Goal: Task Accomplishment & Management: Complete application form

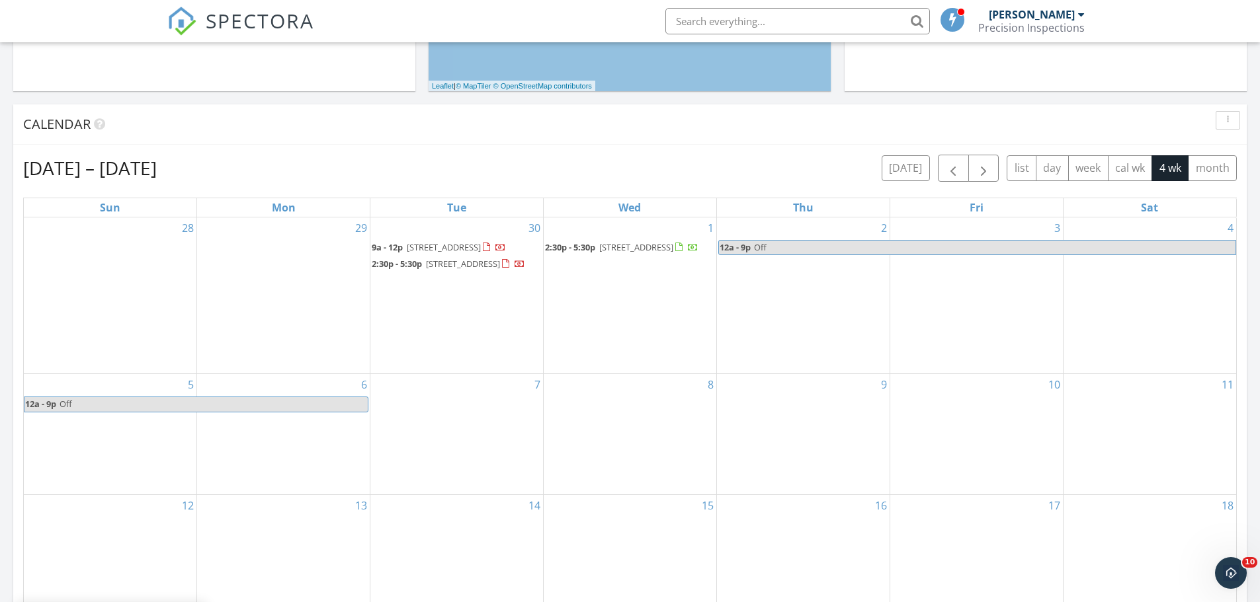
scroll to position [529, 0]
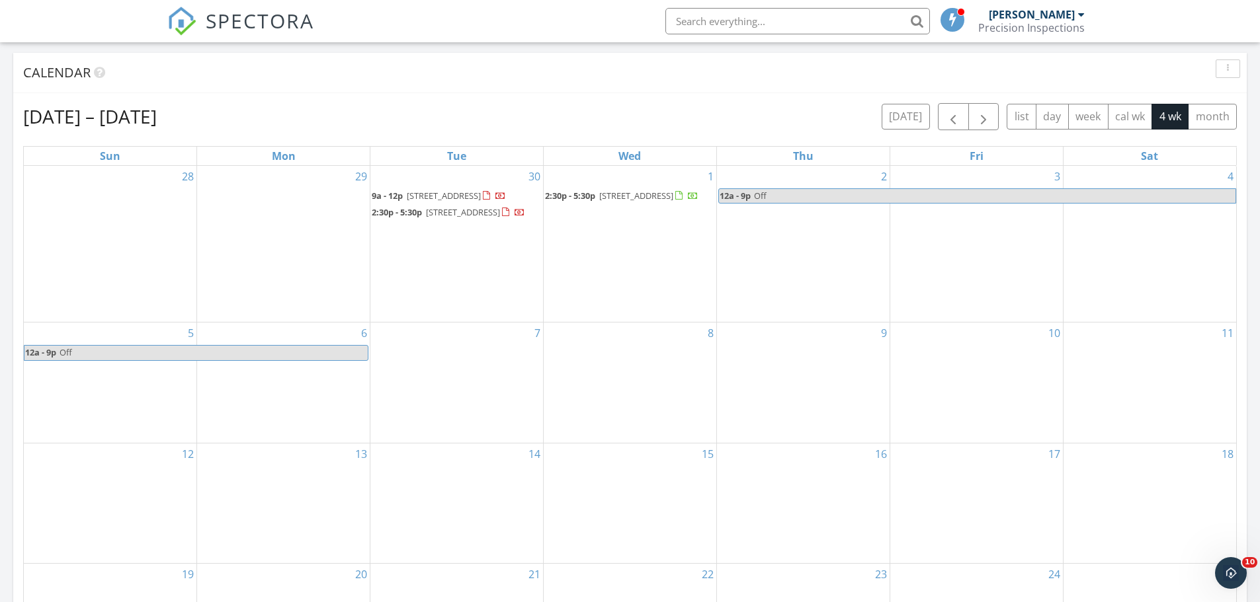
click at [298, 254] on div "29" at bounding box center [283, 244] width 173 height 157
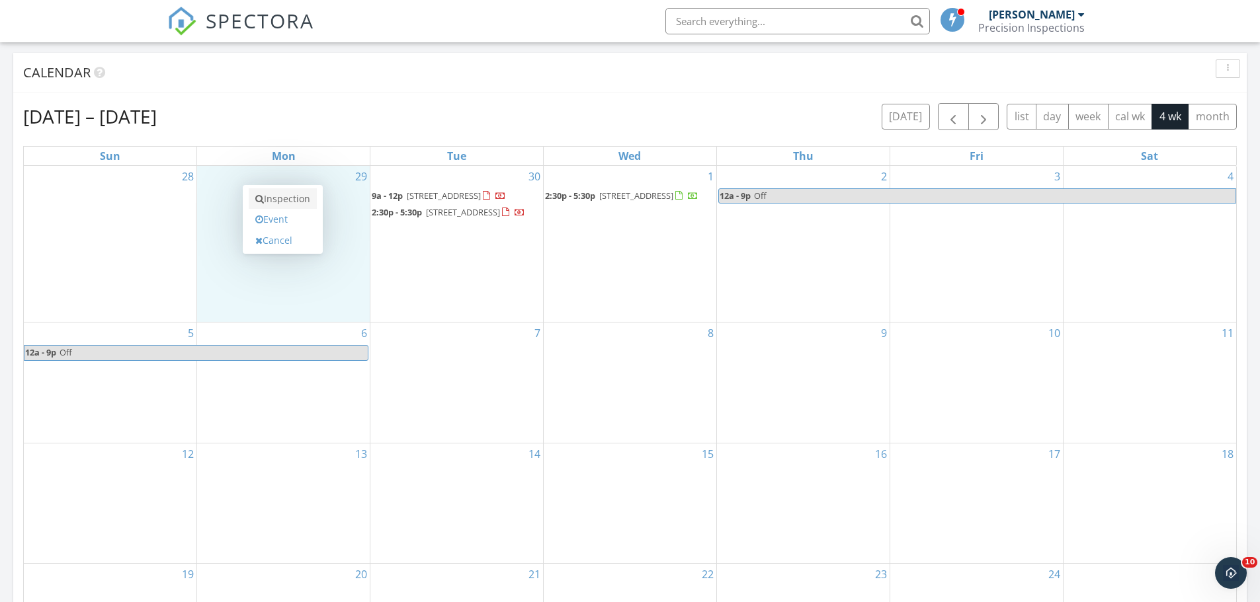
click at [294, 202] on link "Inspection" at bounding box center [283, 198] width 68 height 21
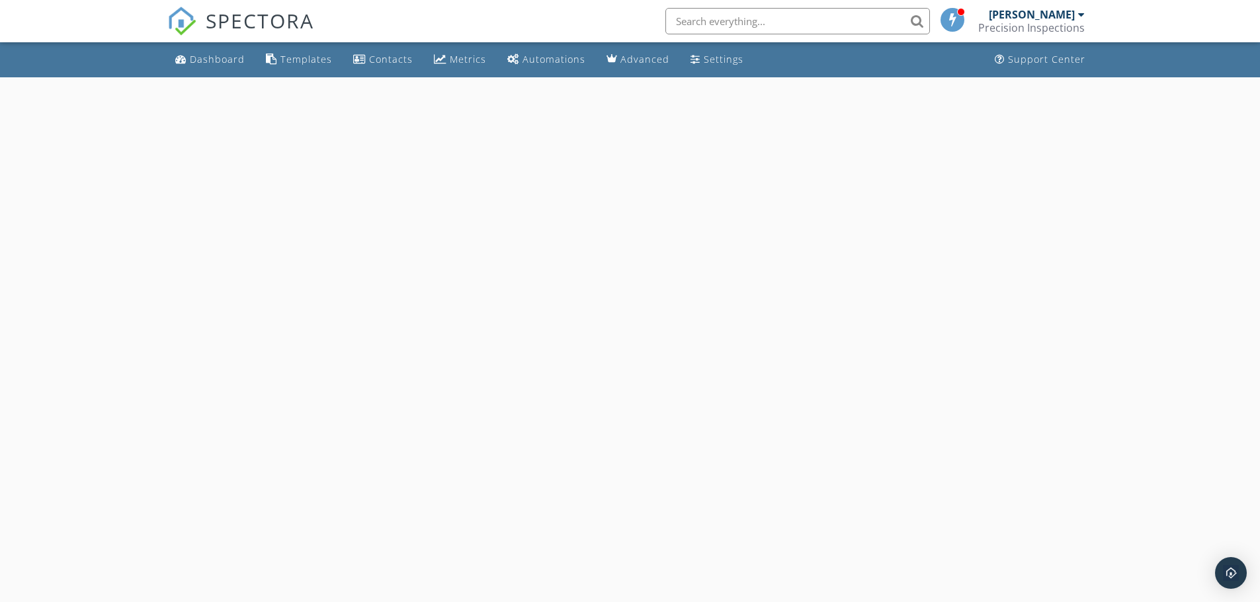
select select "8"
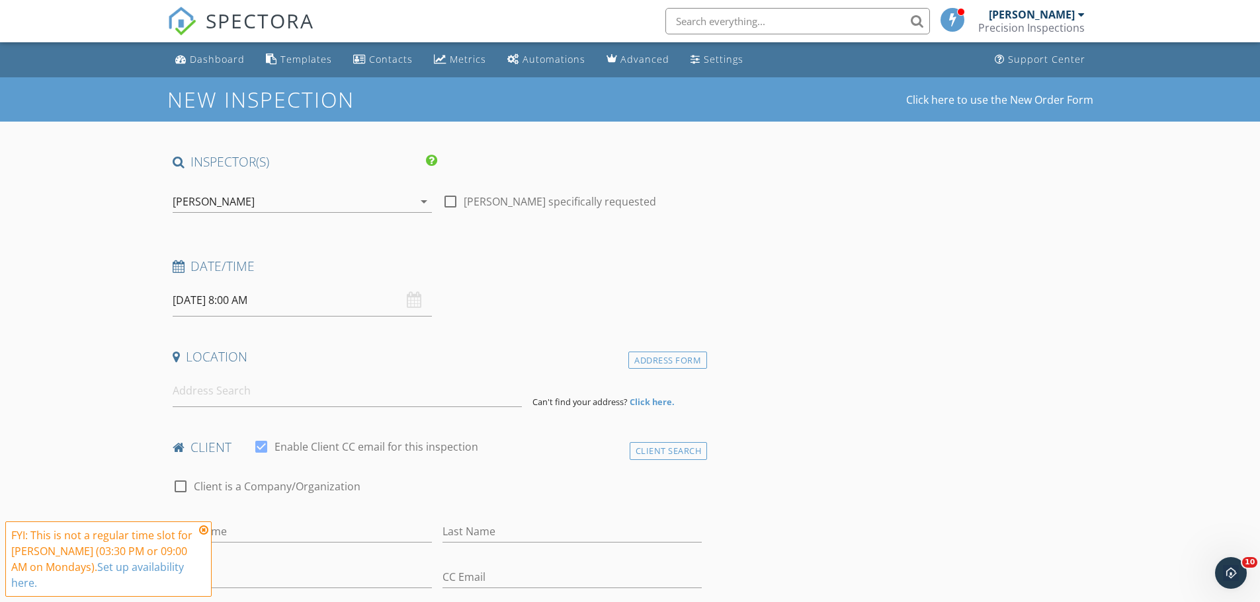
click at [236, 304] on input "09/29/2025 8:00 AM" at bounding box center [302, 300] width 259 height 32
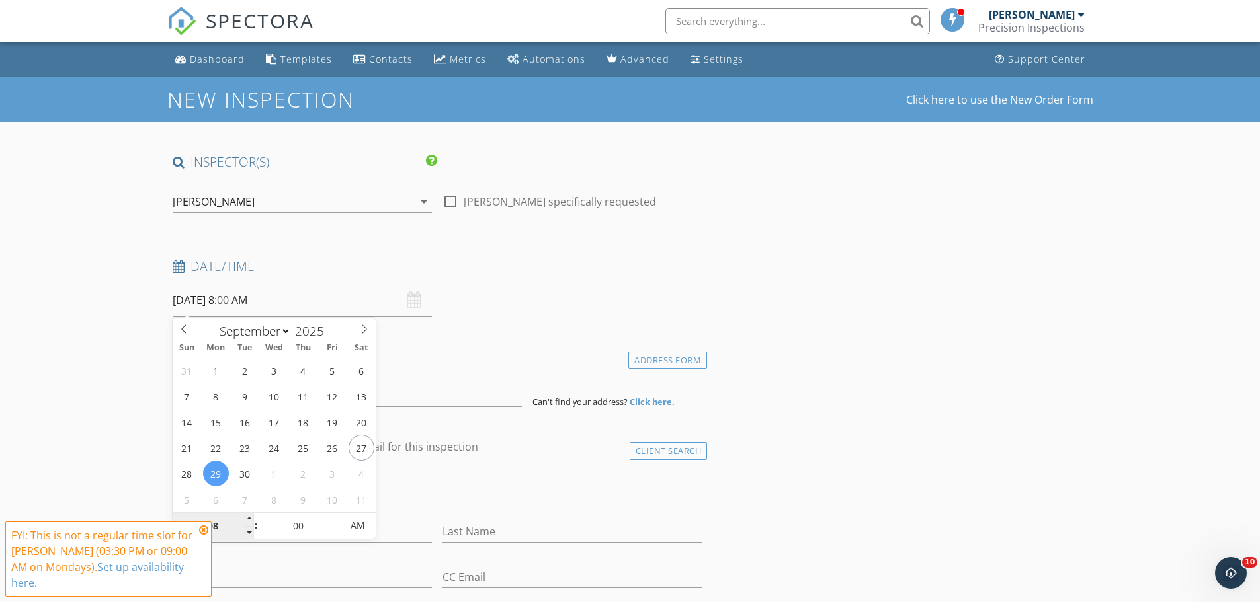
click at [214, 529] on input "08" at bounding box center [213, 526] width 81 height 26
type input "09"
type input "[DATE] 9:00 AM"
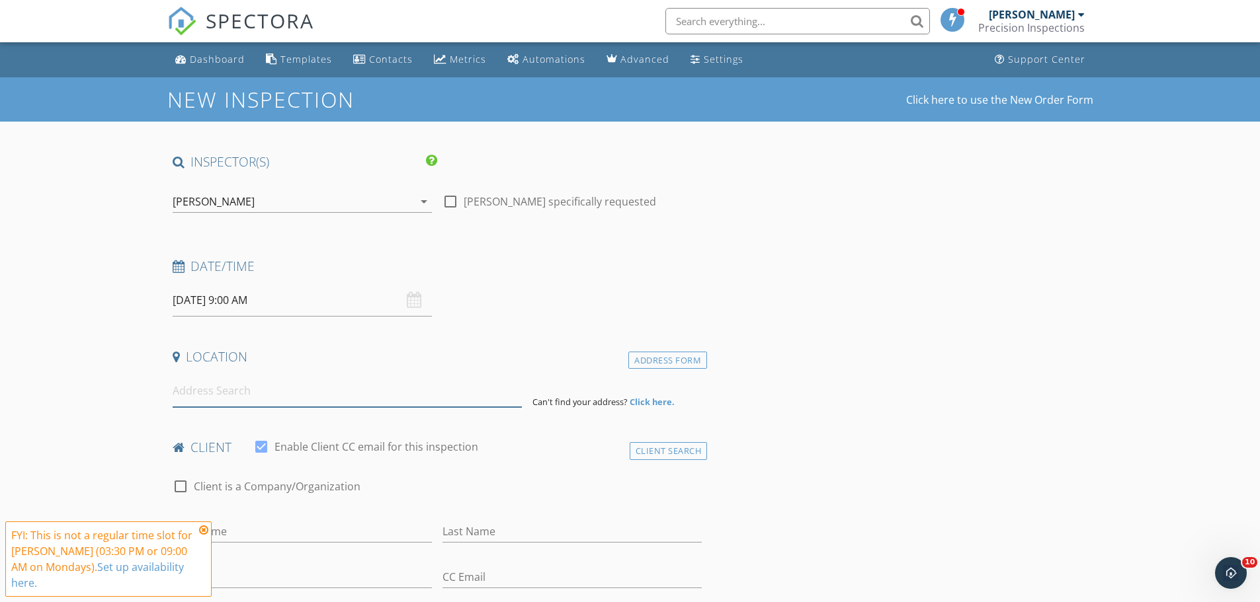
click at [244, 382] on input at bounding box center [347, 391] width 349 height 32
paste input "907 Marlin Ct"
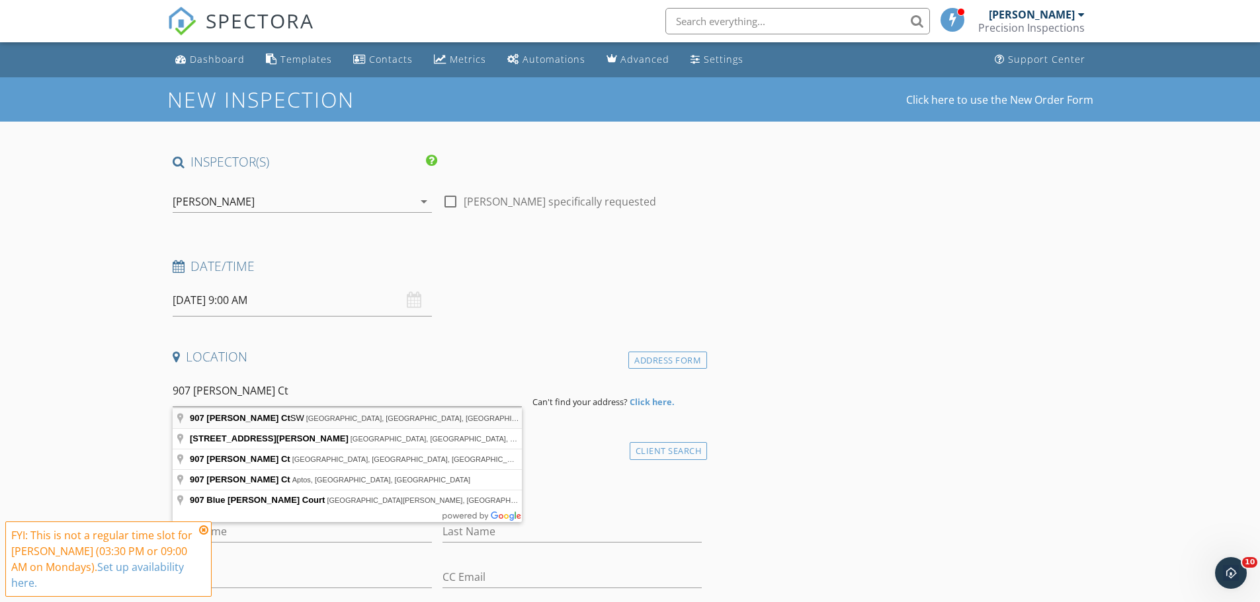
type input "907 Marlin Ct SW, Ocean Shores, WA, USA"
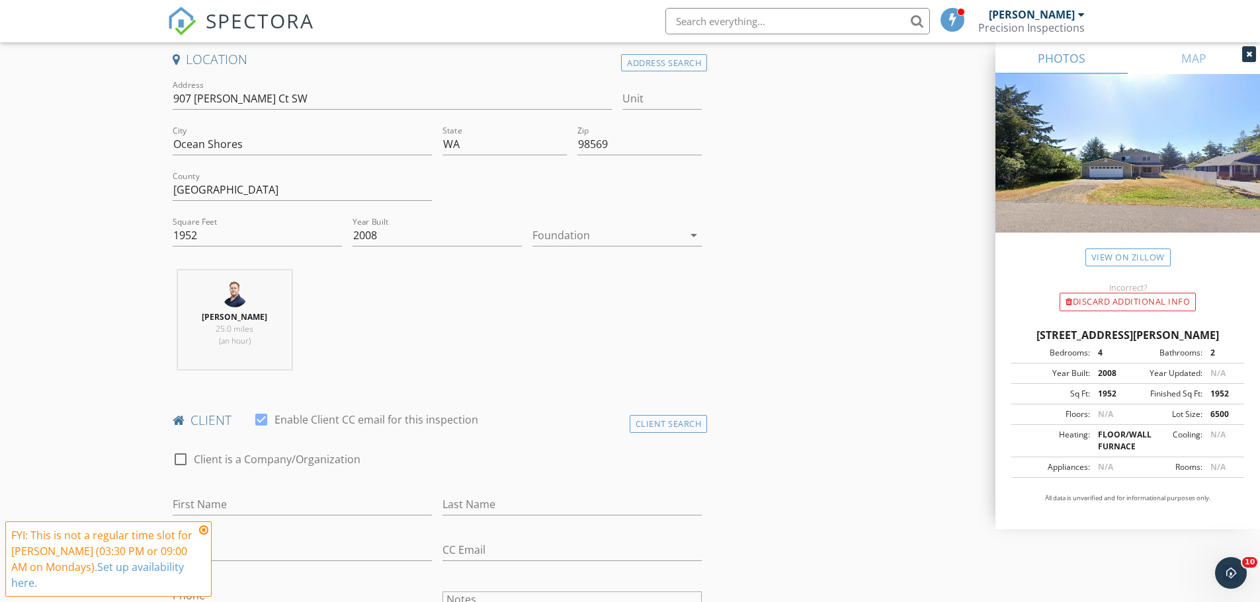
scroll to position [463, 0]
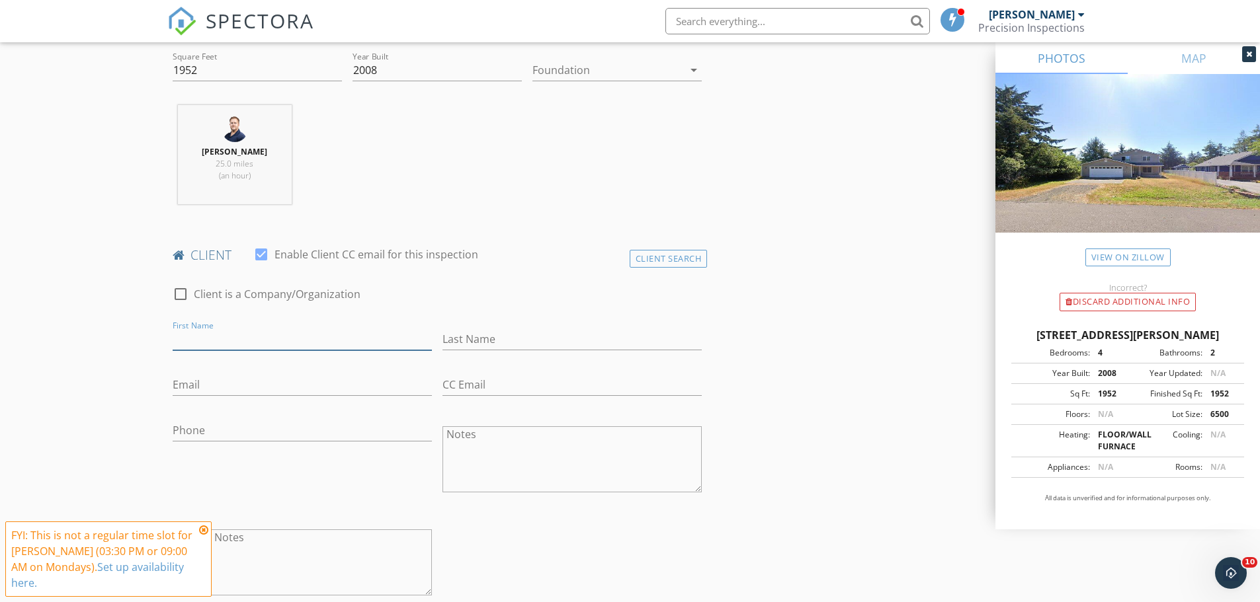
click at [178, 341] on input "First Name" at bounding box center [302, 340] width 259 height 22
type input "Gabbril"
type input "Kaperick"
click at [315, 391] on input "GabrilGregoryKaperick" at bounding box center [302, 385] width 259 height 22
type input "GabrilGregoryKaperick@gmail.com"
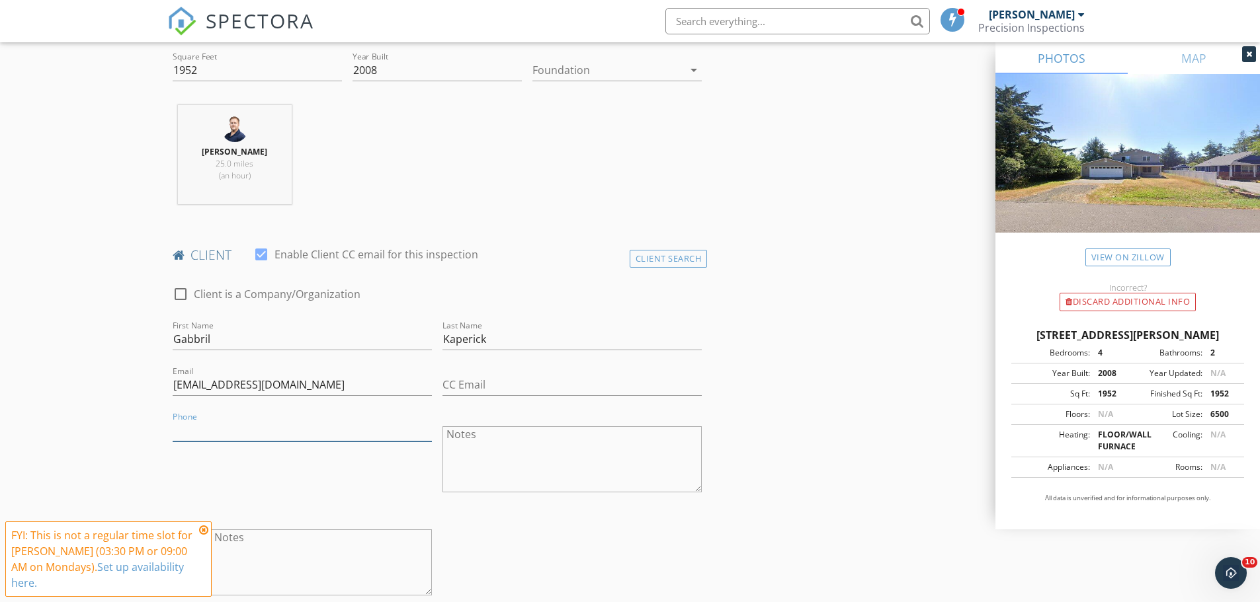
click at [241, 428] on input "Phone" at bounding box center [302, 431] width 259 height 22
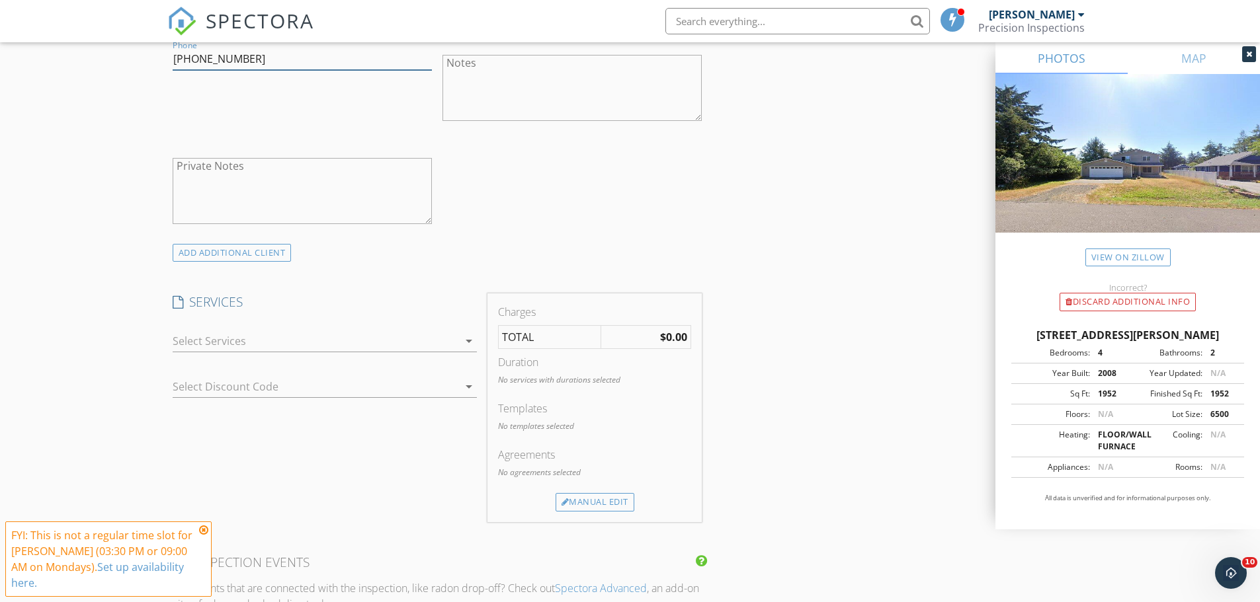
scroll to position [860, 0]
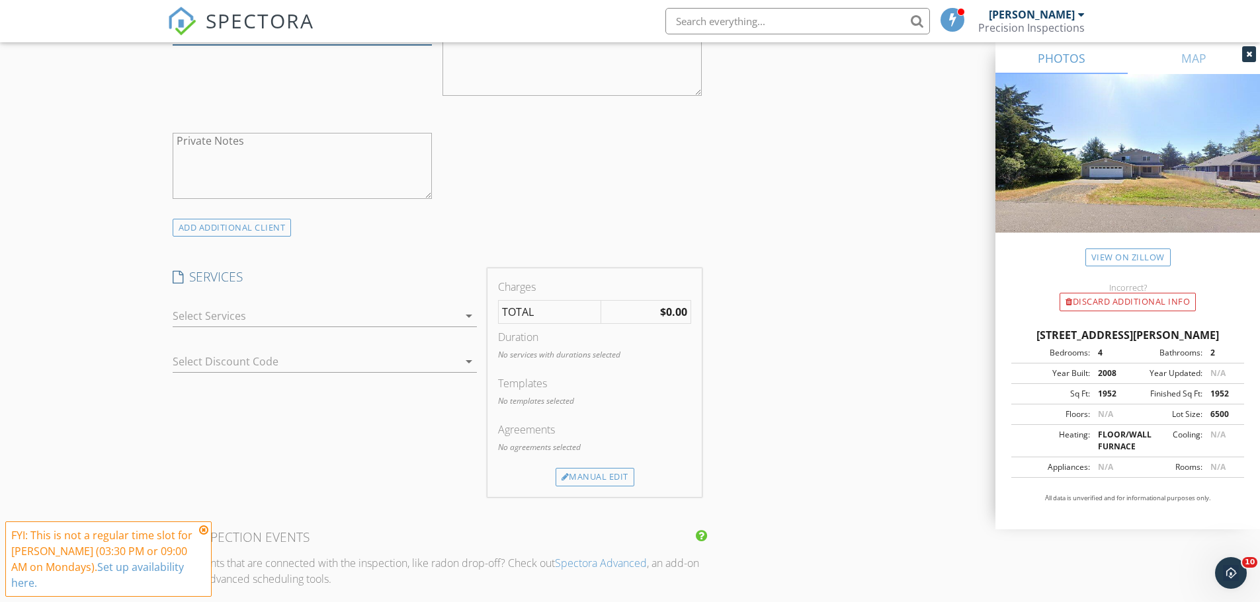
type input "253-590-5332"
click at [211, 321] on div at bounding box center [316, 315] width 286 height 21
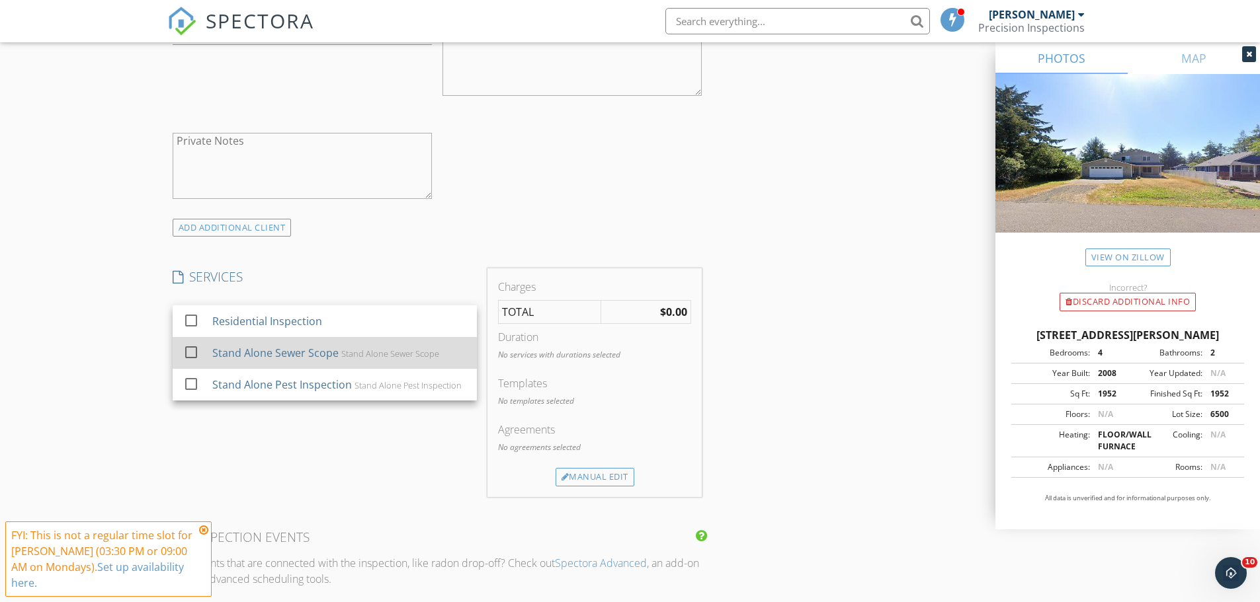
click at [223, 353] on div "Stand Alone Sewer Scope" at bounding box center [275, 353] width 126 height 16
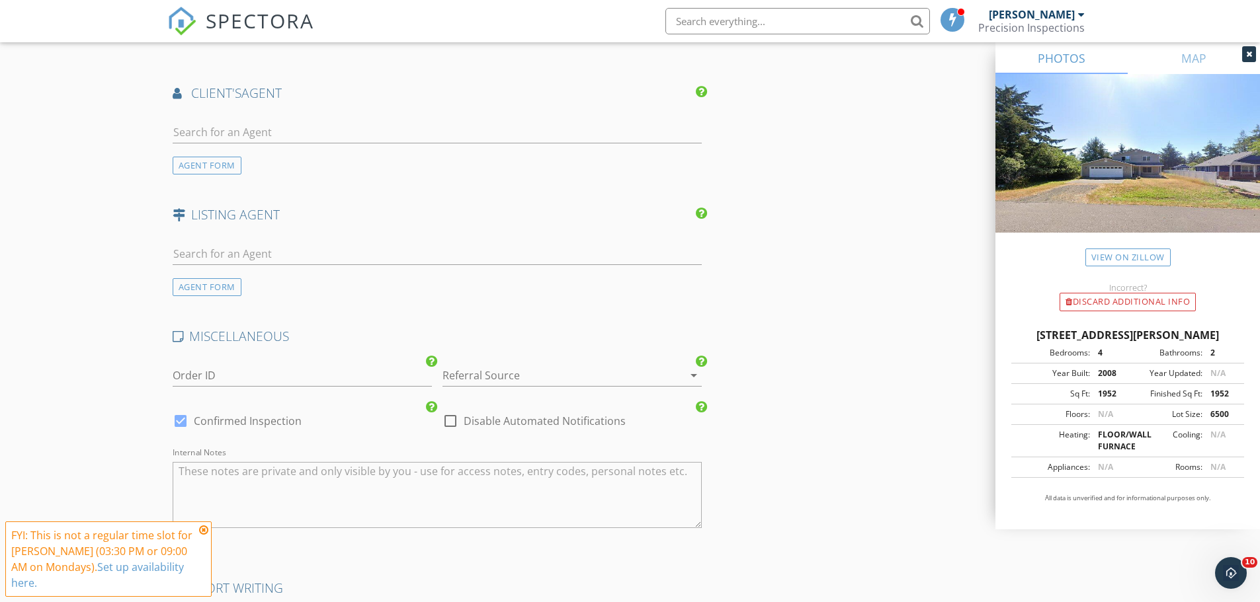
scroll to position [1587, 0]
click at [225, 138] on input "text" at bounding box center [438, 131] width 530 height 22
type input "true"
click at [249, 175] on li "No results found. Click to add a new Agent" at bounding box center [437, 160] width 528 height 37
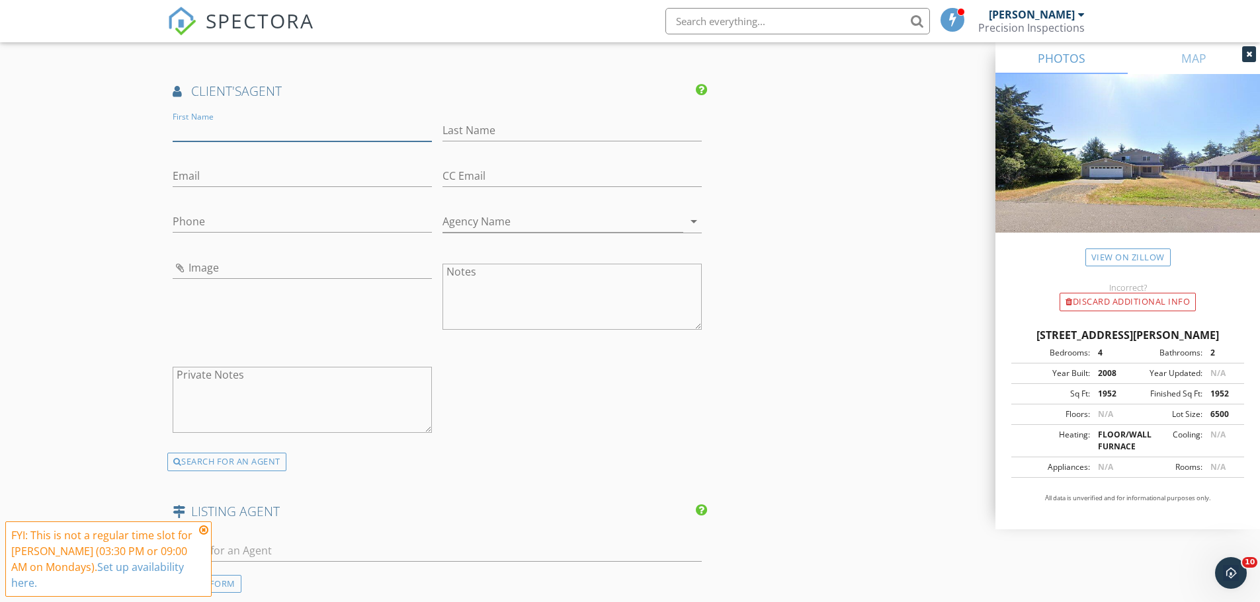
click at [220, 127] on input "First Name" at bounding box center [302, 131] width 259 height 22
click at [250, 132] on input "First Name" at bounding box center [302, 131] width 259 height 22
type input "Debra"
type input "Truelove"
paste input "debra@debratruelove.com"
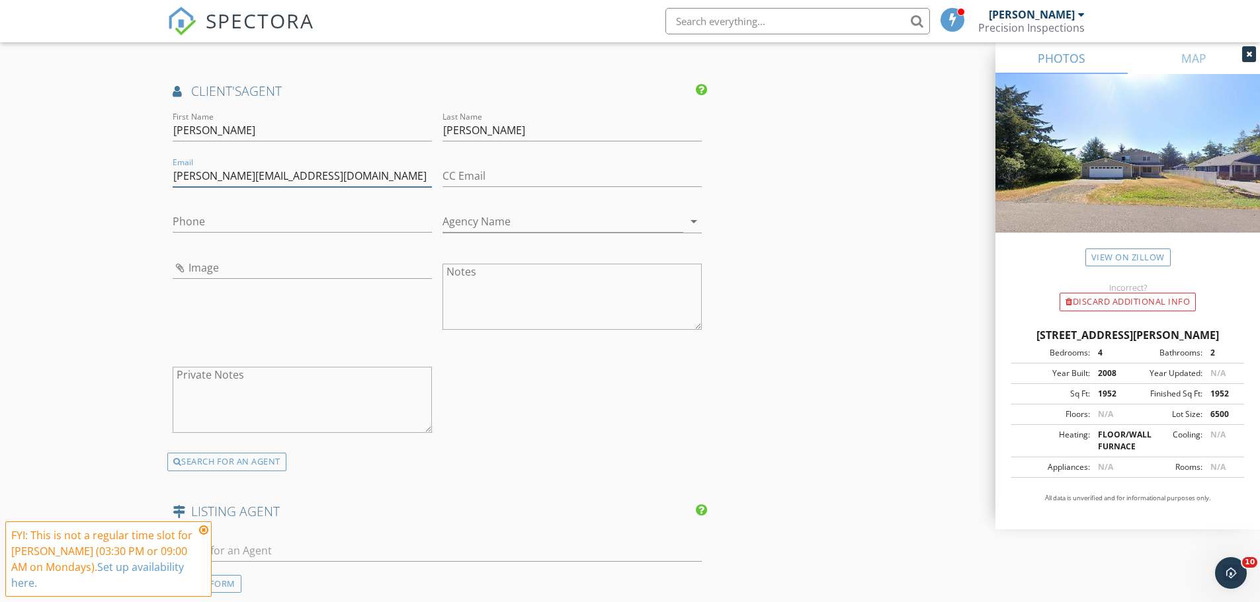
type input "debra@debratruelove.com"
click at [237, 227] on input "Phone" at bounding box center [302, 222] width 259 height 22
paste input "253-678-2225"
type input "253-678-2225"
click at [486, 220] on input "Agency Name" at bounding box center [562, 222] width 241 height 22
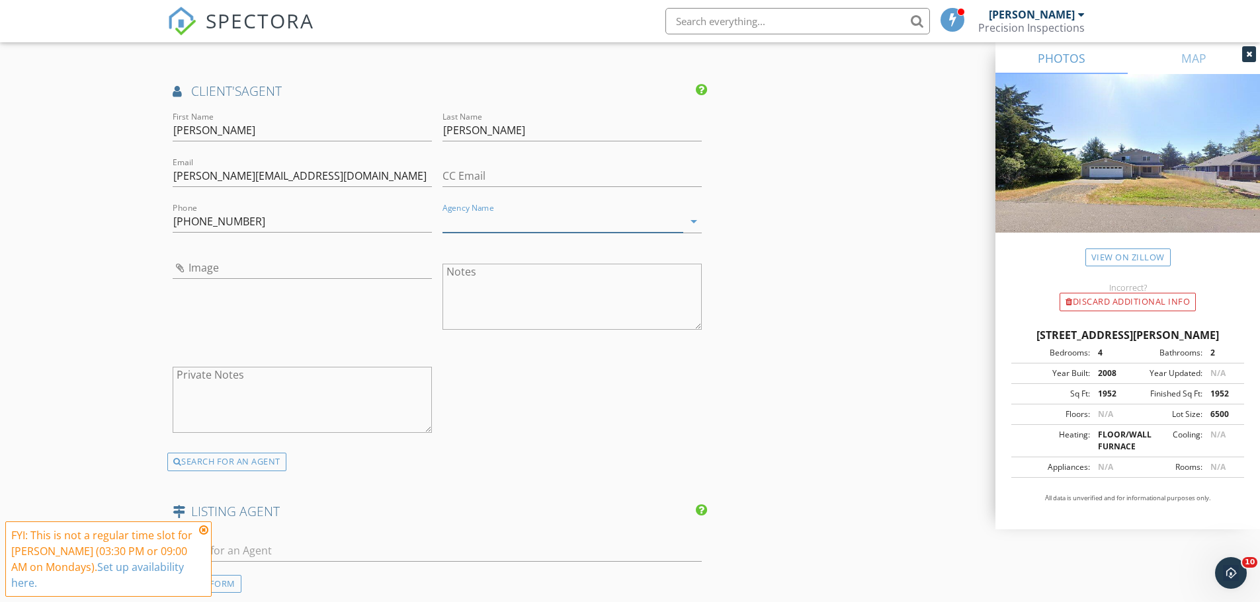
paste input "Coldwell Banker Bain"
type input "Coldwell Banker Bain"
click at [336, 257] on input "Image" at bounding box center [302, 268] width 259 height 22
click at [182, 269] on input "Image" at bounding box center [302, 268] width 259 height 22
type input "debra.jpg"
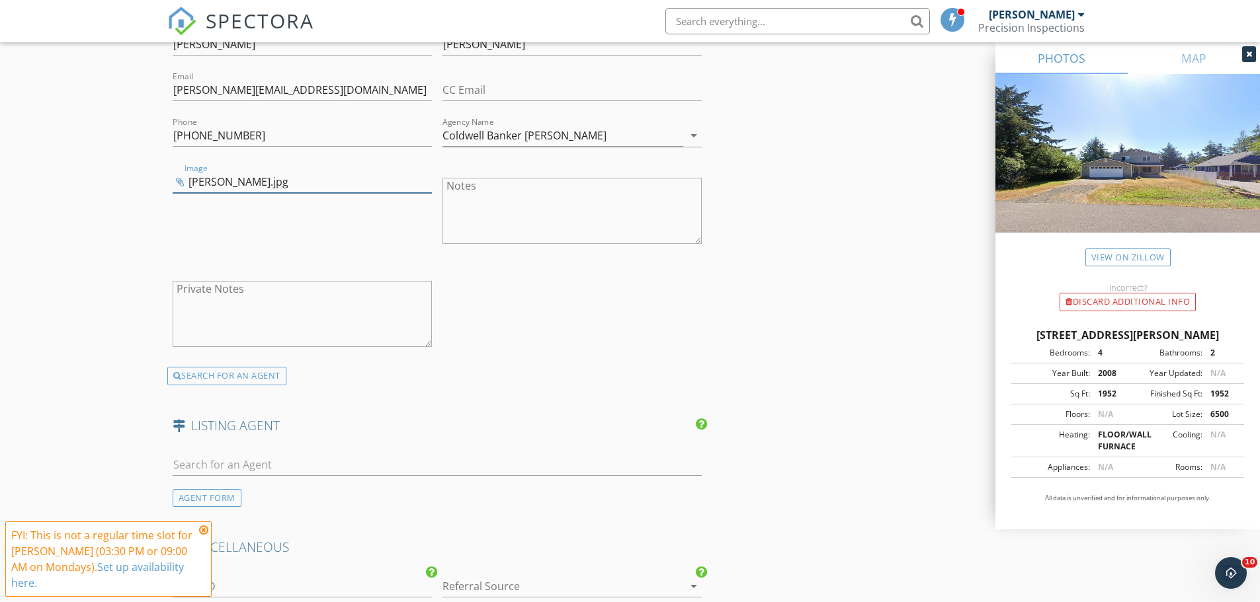
scroll to position [1918, 0]
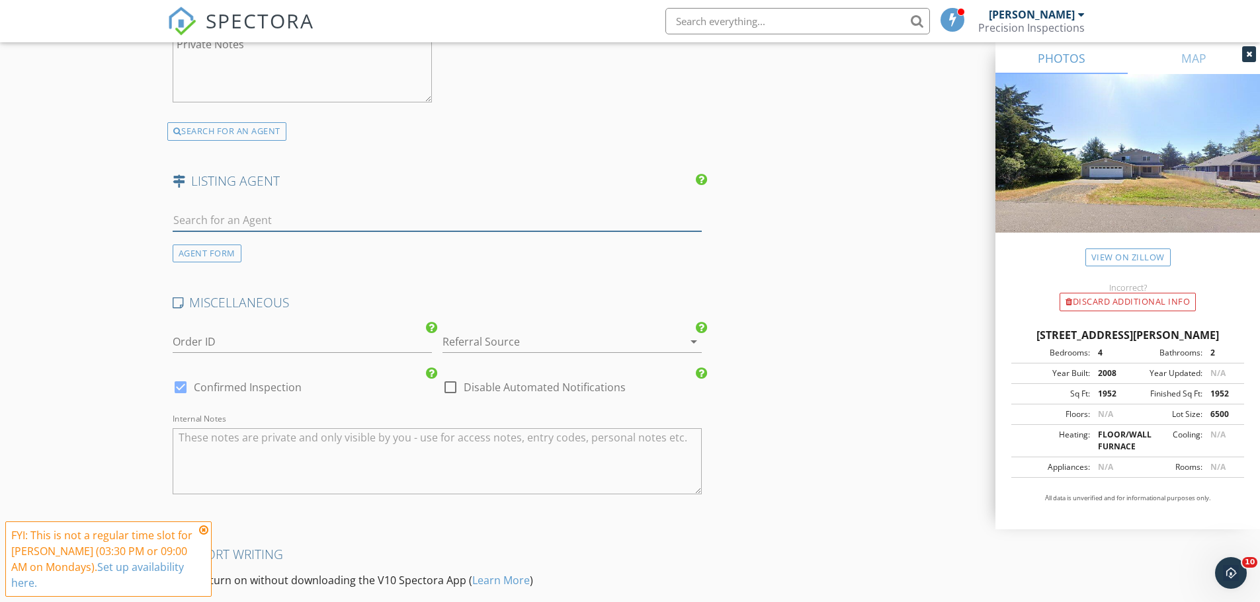
click at [257, 225] on input "text" at bounding box center [438, 221] width 530 height 22
type input "stu"
click at [245, 253] on div "No results found. Click to add a new Agent" at bounding box center [278, 249] width 199 height 16
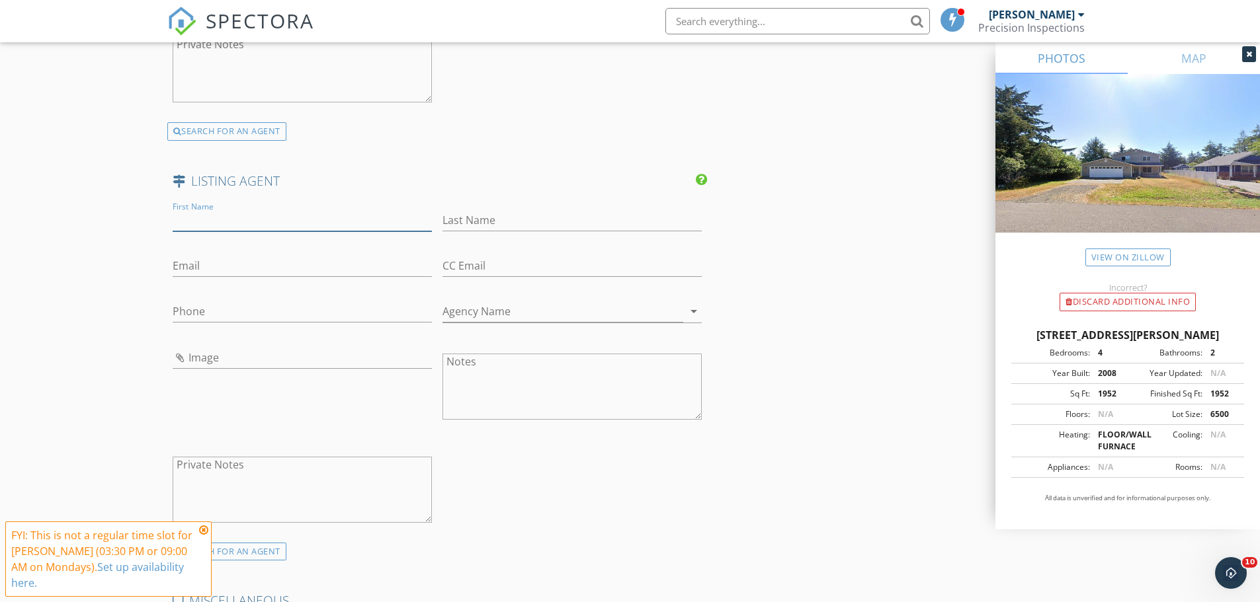
click at [192, 222] on input "First Name" at bounding box center [302, 221] width 259 height 22
paste input "Stuart"
type input "Stuart"
type input "May"
click at [193, 271] on input "Email" at bounding box center [302, 266] width 259 height 22
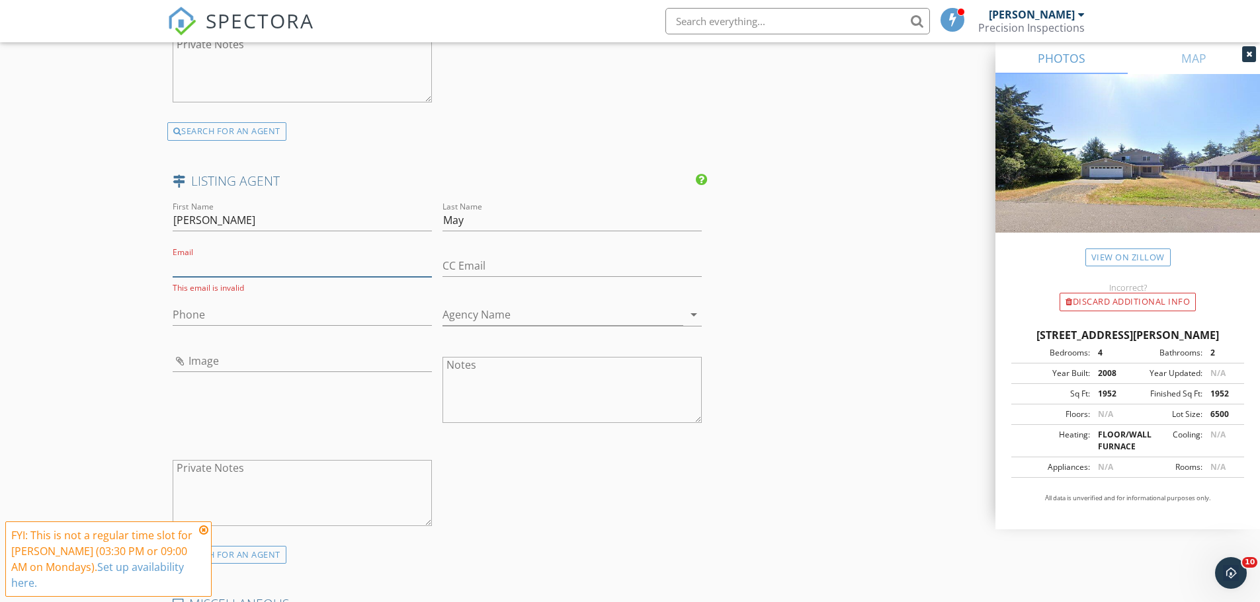
paste input "stuartdmay@yahoo.com"
type input "stuartdmay@yahoo.com"
click at [187, 311] on input "Phone" at bounding box center [302, 312] width 259 height 22
paste input "360-589-3600"
type input "360-589-3600"
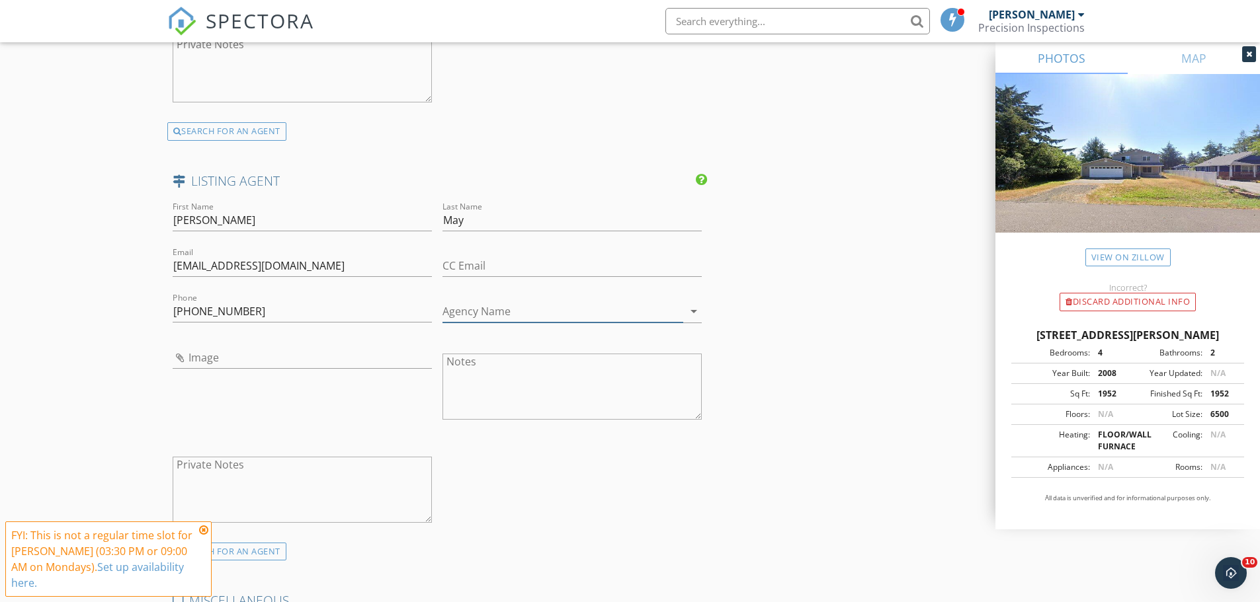
click at [497, 315] on input "Agency Name" at bounding box center [562, 312] width 241 height 22
paste input "Windermere R.E. Ocean Shores"
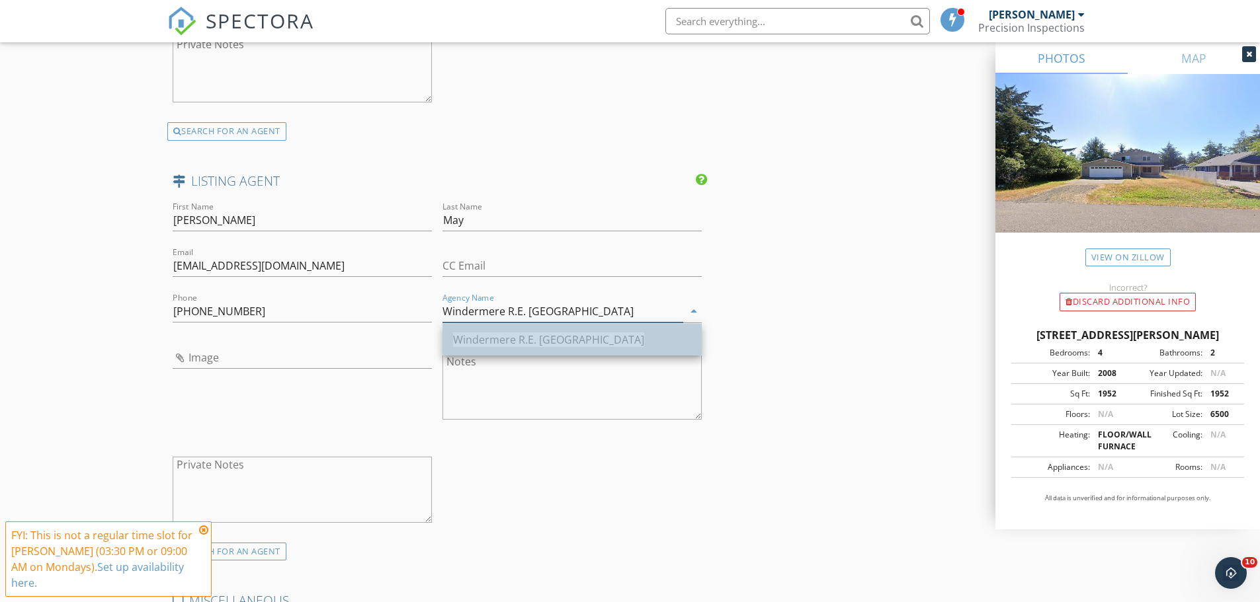
click at [502, 344] on span "Windermere R.E. Ocean Shores" at bounding box center [548, 340] width 191 height 15
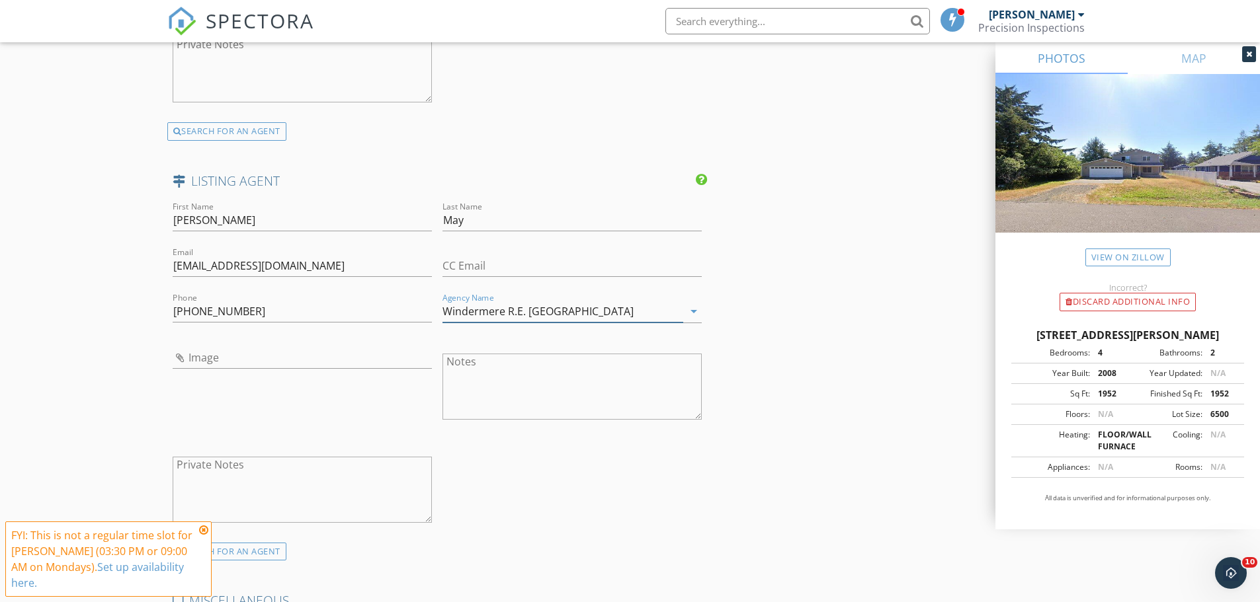
type input "Windermere R.E. Ocean Shores"
click at [233, 360] on input "Image" at bounding box center [302, 358] width 259 height 22
type input "start.jpg"
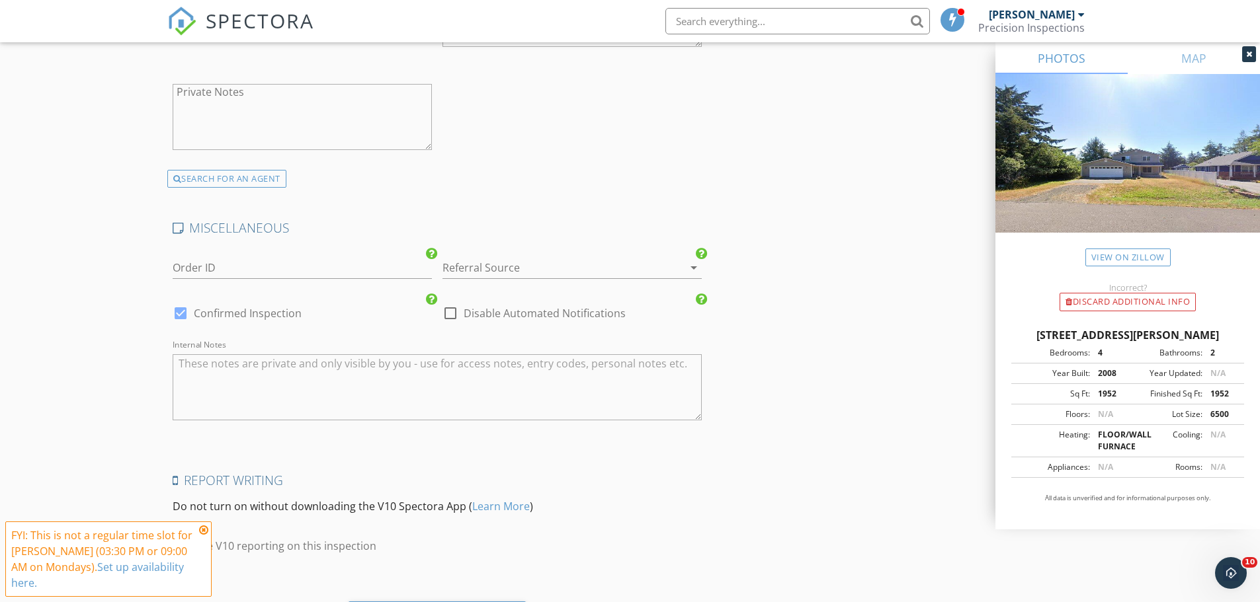
scroll to position [2367, 0]
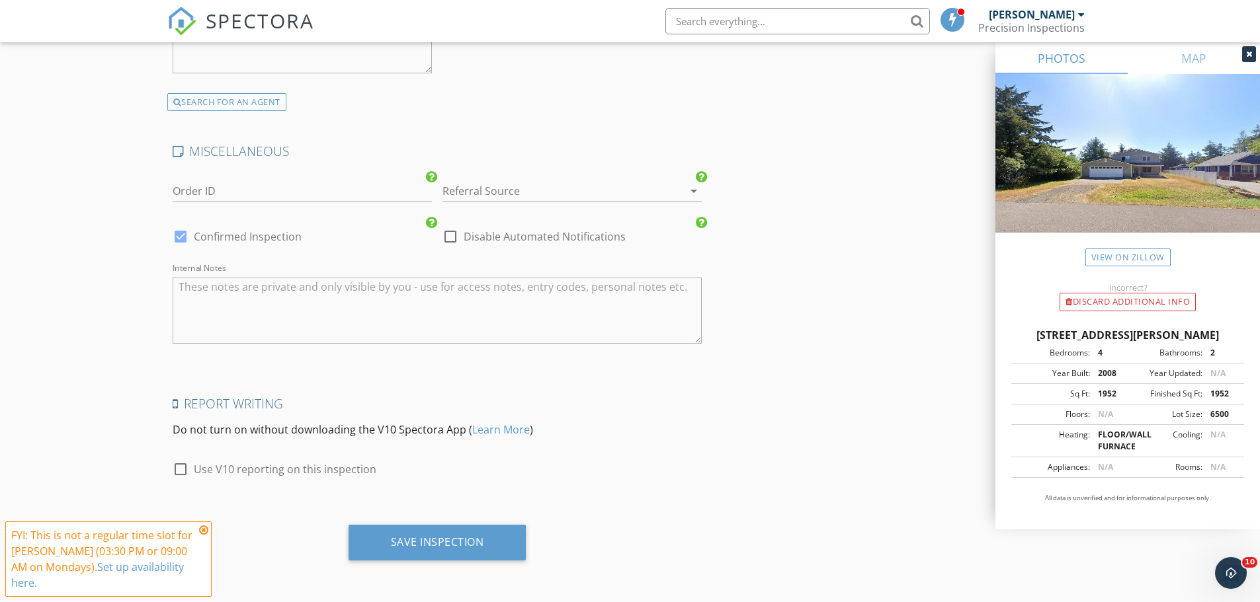
click at [280, 468] on label "Use V10 reporting on this inspection" at bounding box center [285, 469] width 182 height 13
checkbox input "true"
click at [476, 541] on div "Save Inspection" at bounding box center [437, 542] width 93 height 13
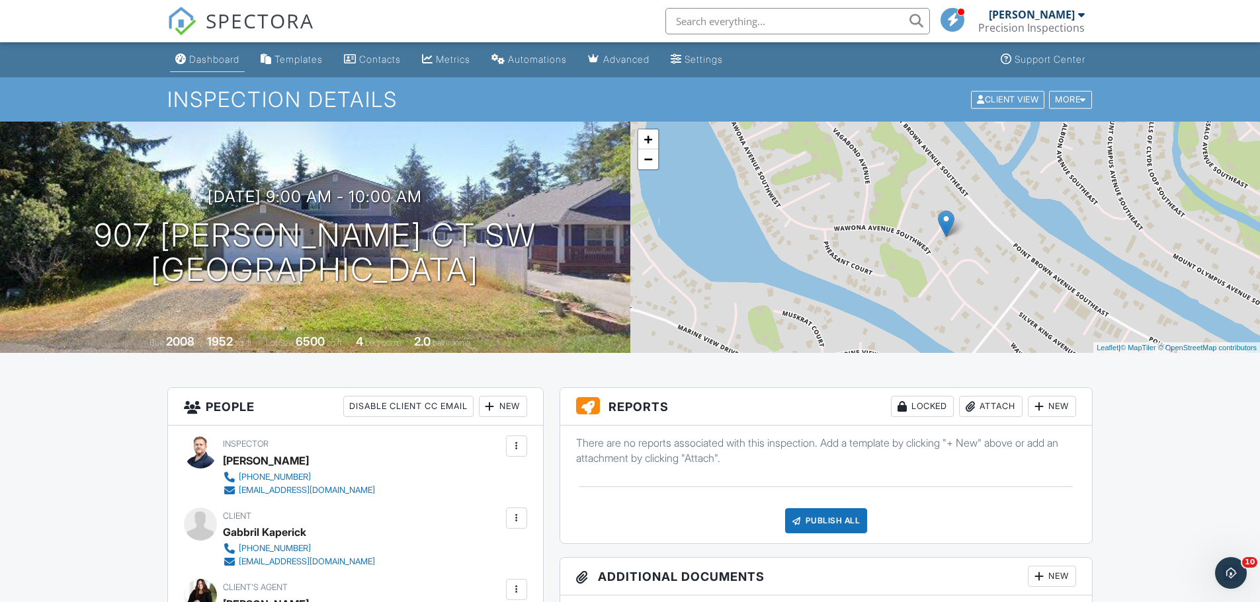
click at [202, 61] on div "Dashboard" at bounding box center [214, 59] width 50 height 11
